Goal: Find specific page/section: Find specific page/section

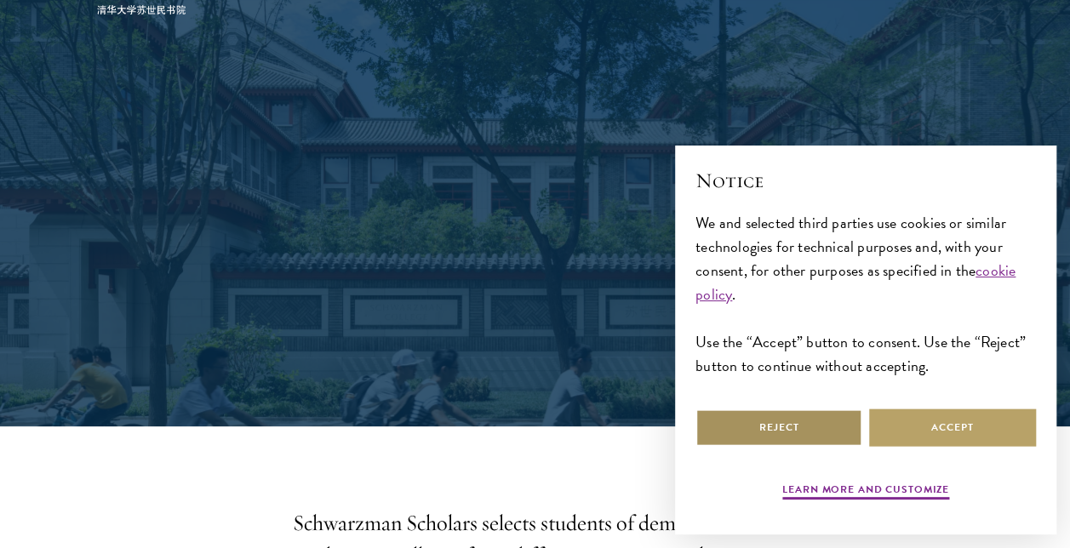
click at [829, 417] on button "Reject" at bounding box center [778, 428] width 167 height 38
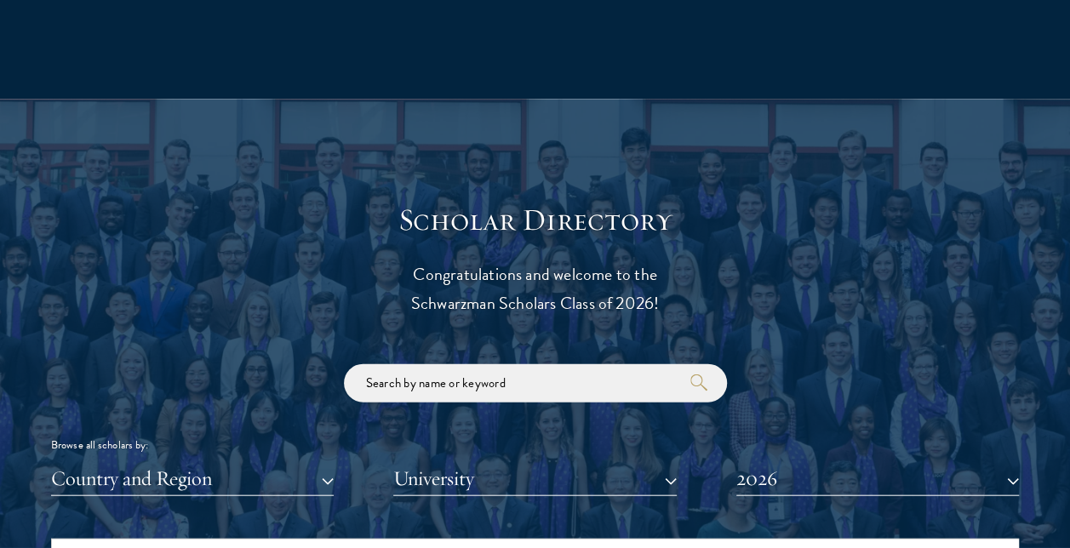
scroll to position [1820, 0]
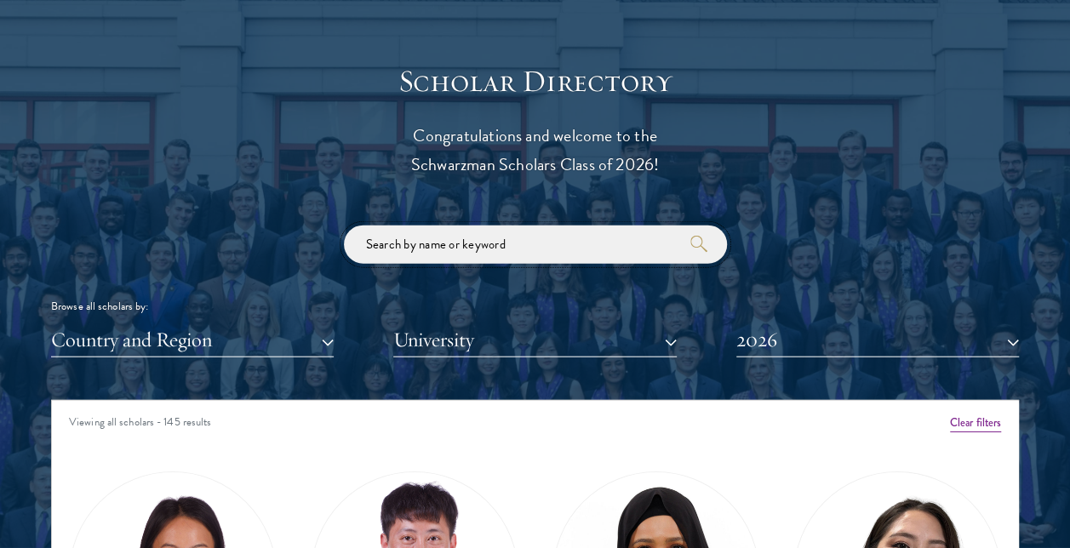
click at [505, 237] on input "search" at bounding box center [535, 245] width 383 height 38
type input "[PERSON_NAME]"
click button "submit" at bounding box center [0, 0] width 0 height 0
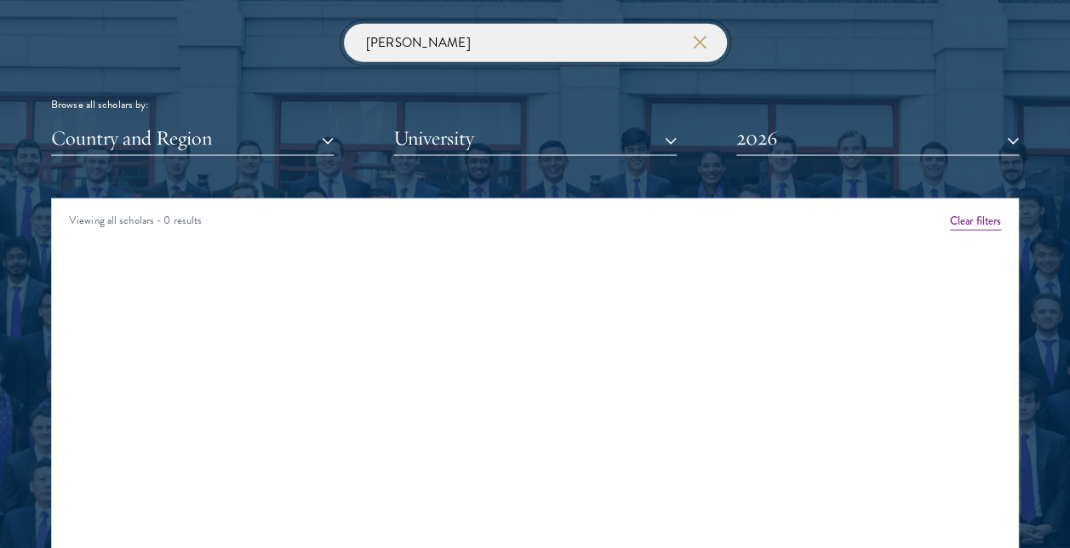
scroll to position [2022, 0]
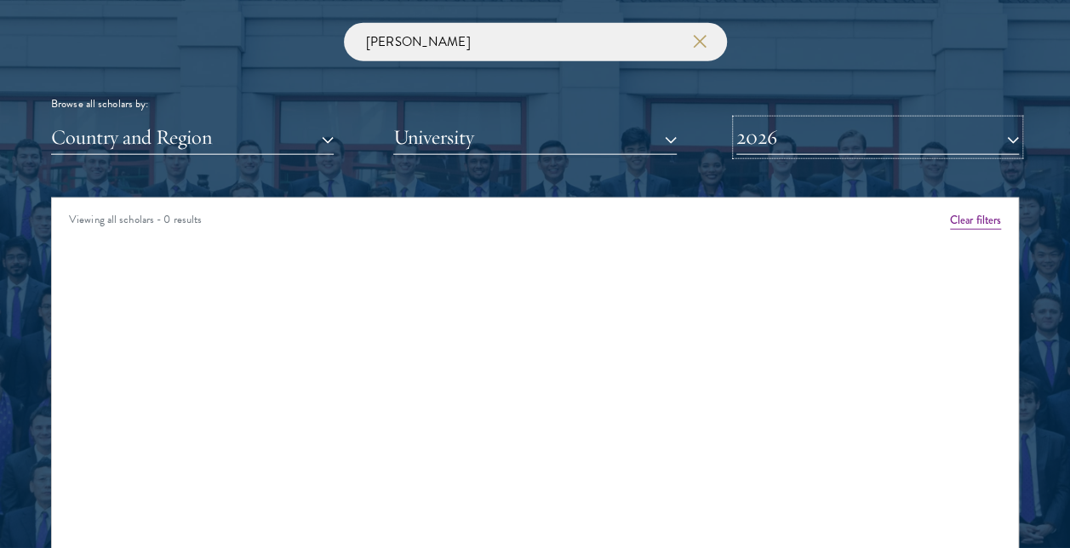
click at [781, 143] on button "2026" at bounding box center [877, 137] width 283 height 35
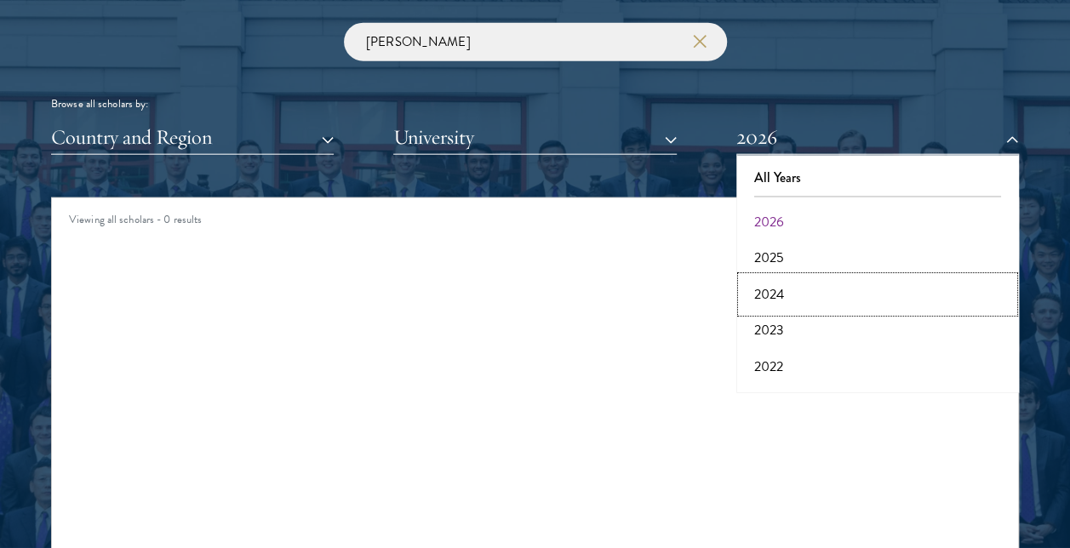
click at [774, 289] on button "2024" at bounding box center [877, 295] width 272 height 36
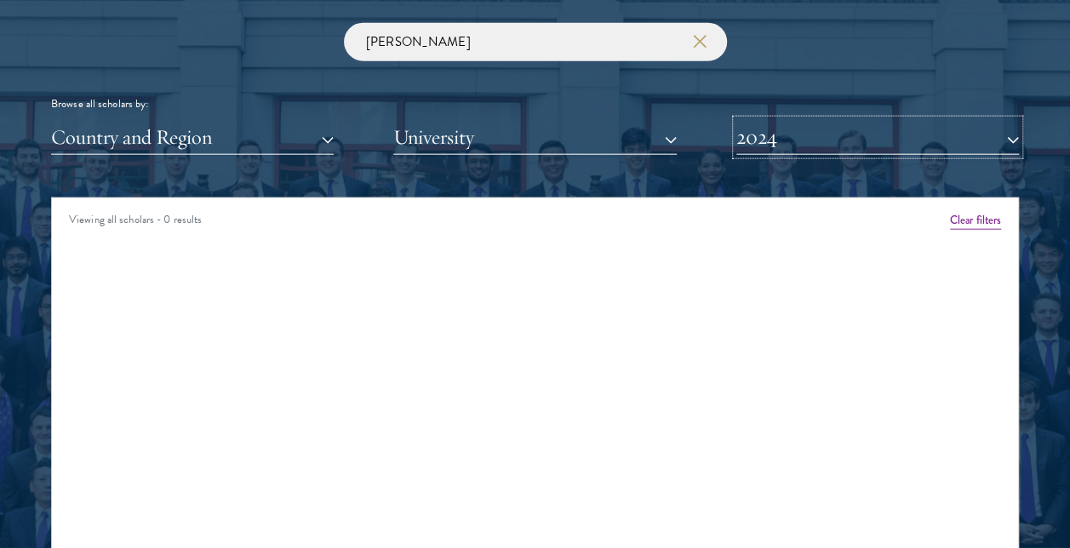
click at [798, 131] on button "2024" at bounding box center [877, 137] width 283 height 35
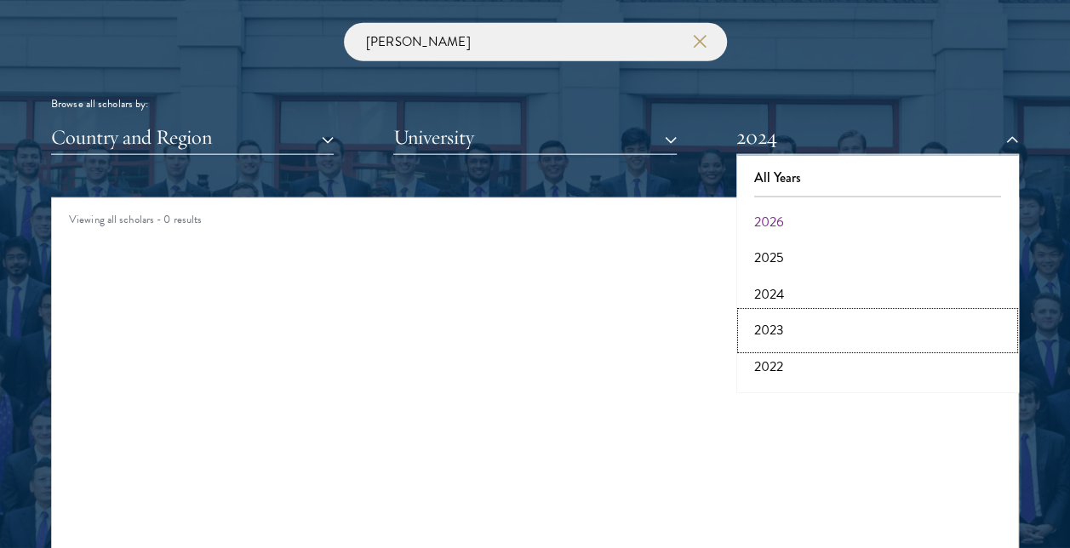
click at [787, 339] on button "2023" at bounding box center [877, 330] width 272 height 36
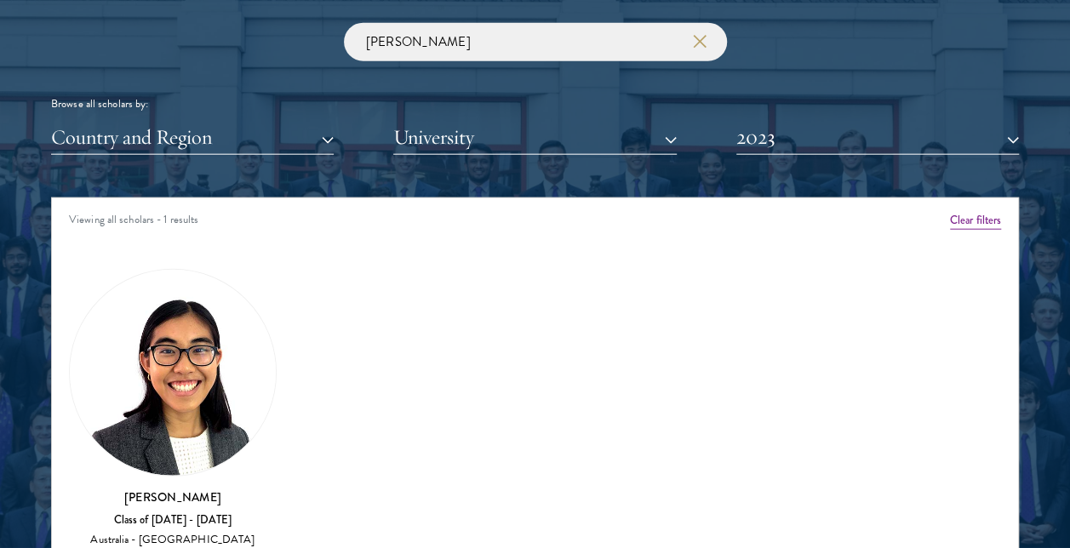
click at [170, 414] on img at bounding box center [173, 373] width 206 height 206
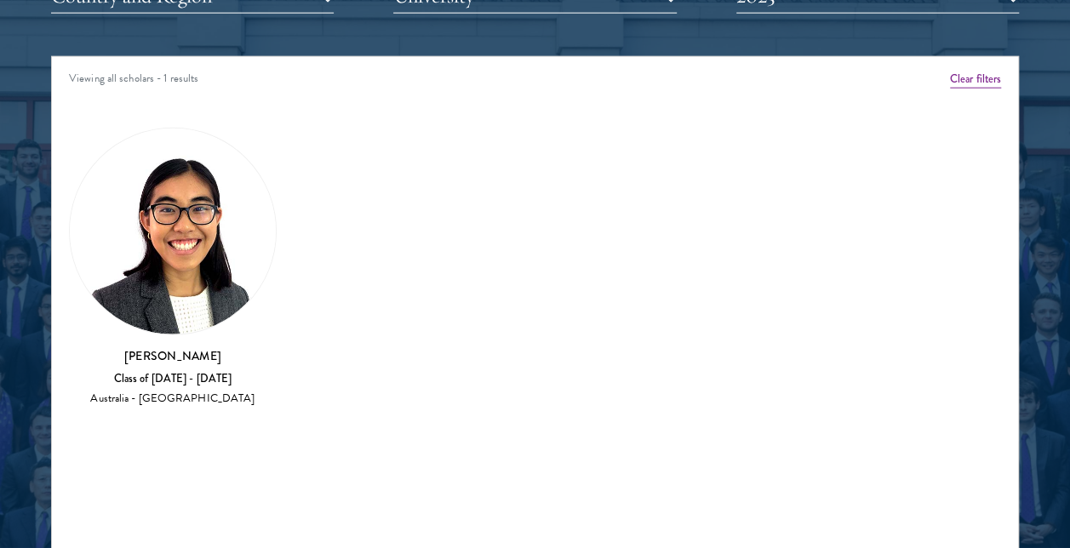
scroll to position [2165, 0]
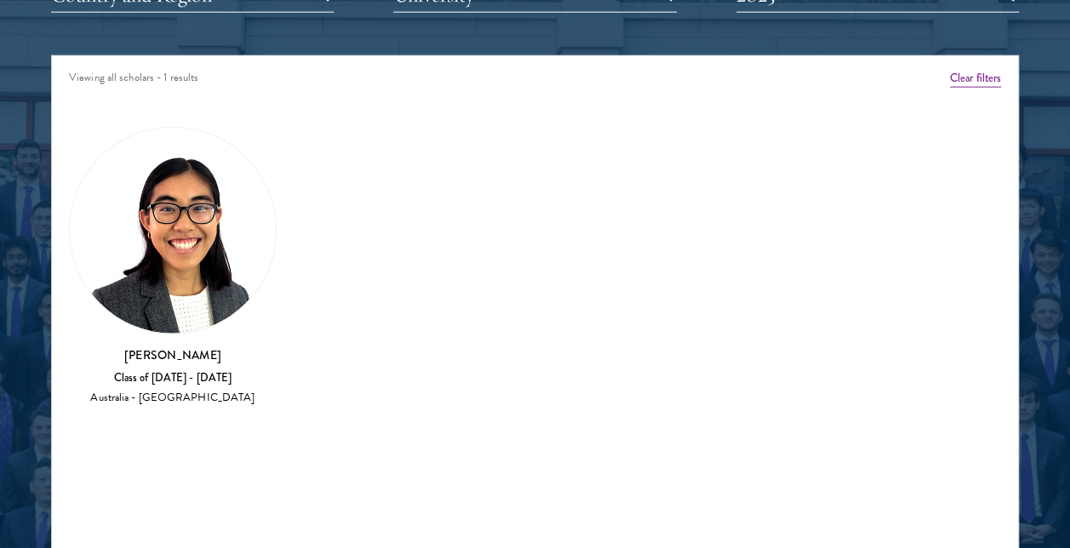
click at [192, 279] on img at bounding box center [173, 231] width 206 height 206
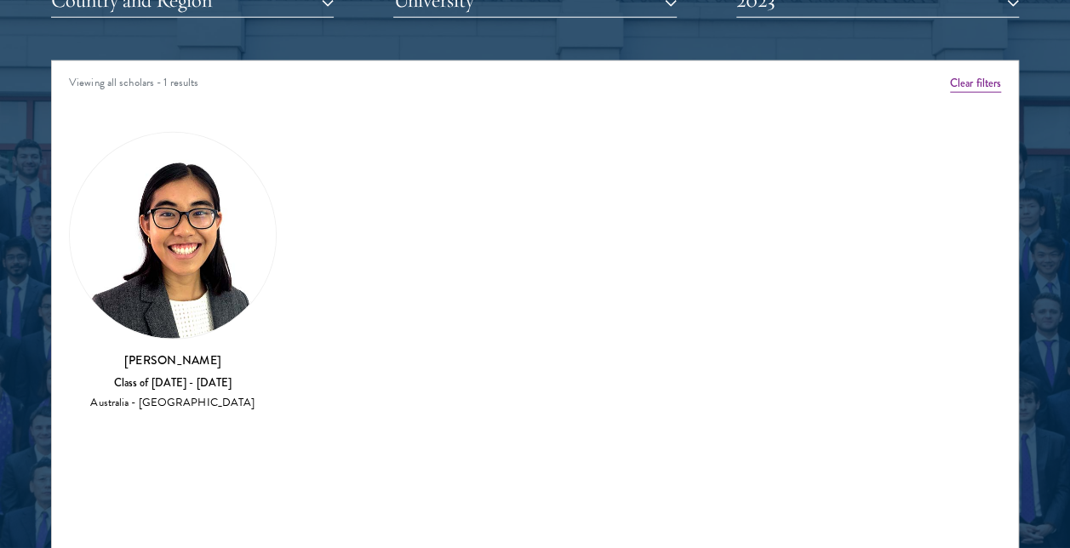
scroll to position [2158, 0]
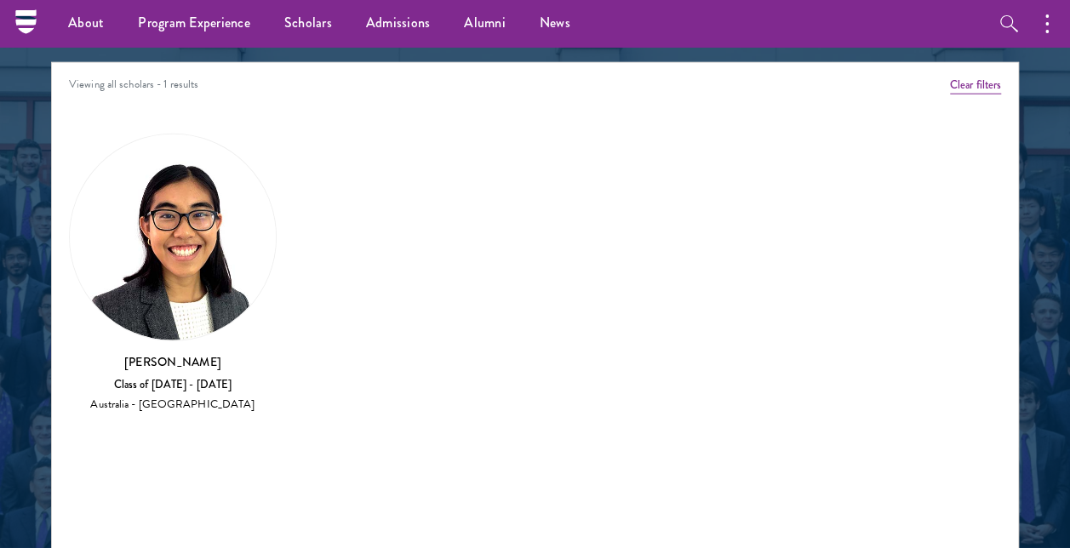
drag, startPoint x: 168, startPoint y: 361, endPoint x: 260, endPoint y: 431, distance: 115.4
click at [260, 431] on div "Amber Class of [DATE] - [DATE] [GEOGRAPHIC_DATA] - [GEOGRAPHIC_DATA] View Bio C…" at bounding box center [535, 279] width 966 height 337
drag, startPoint x: 260, startPoint y: 431, endPoint x: 375, endPoint y: 334, distance: 150.4
click at [375, 334] on div "Amber Class of [DATE] - [DATE] [GEOGRAPHIC_DATA] - [GEOGRAPHIC_DATA] View Bio C…" at bounding box center [535, 279] width 966 height 337
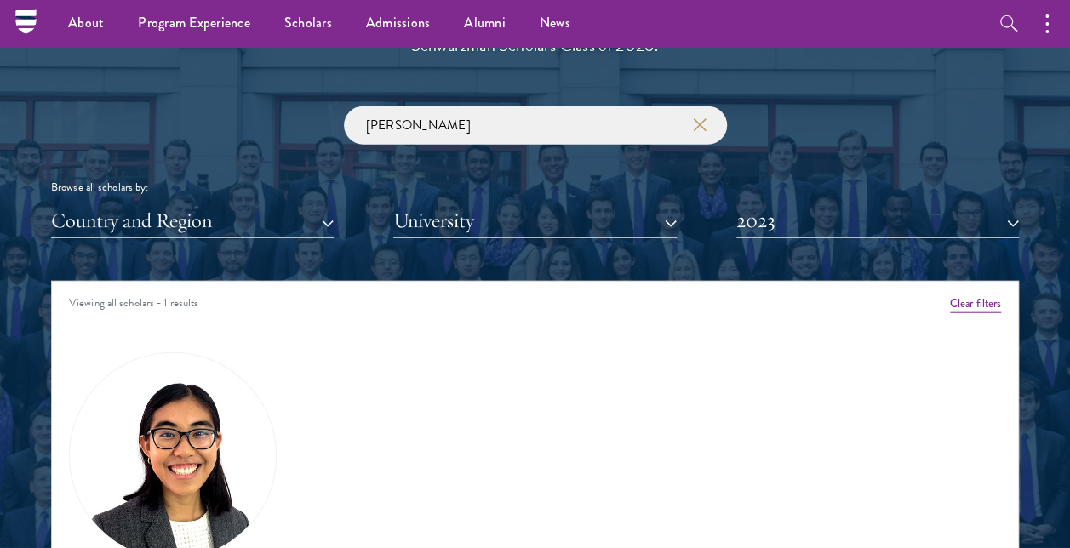
scroll to position [1938, 0]
